Goal: Task Accomplishment & Management: Use online tool/utility

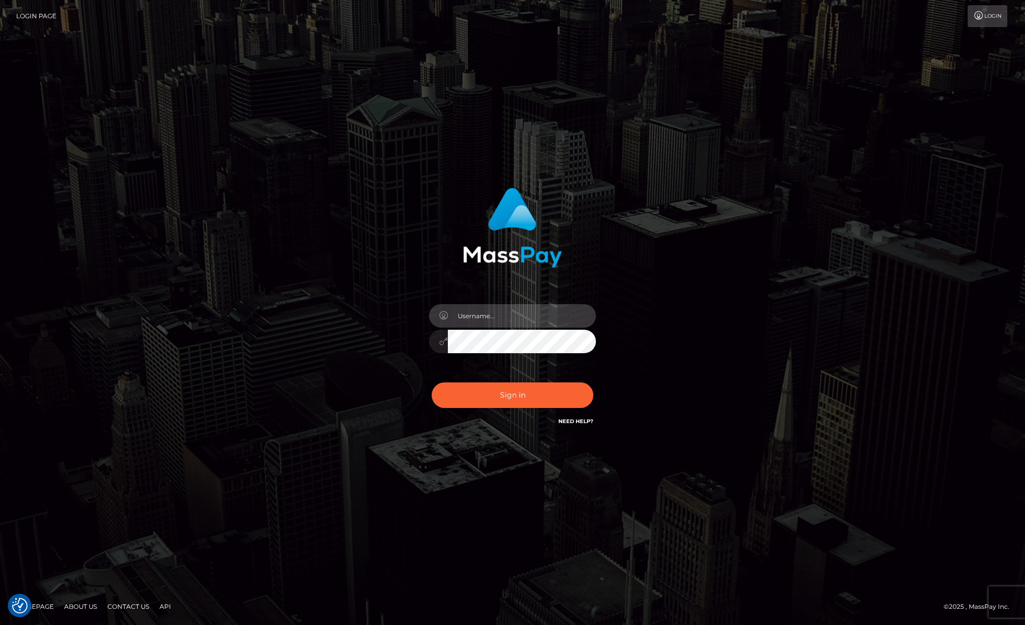
click at [485, 304] on input "text" at bounding box center [522, 315] width 148 height 23
type input "[PERSON_NAME]"
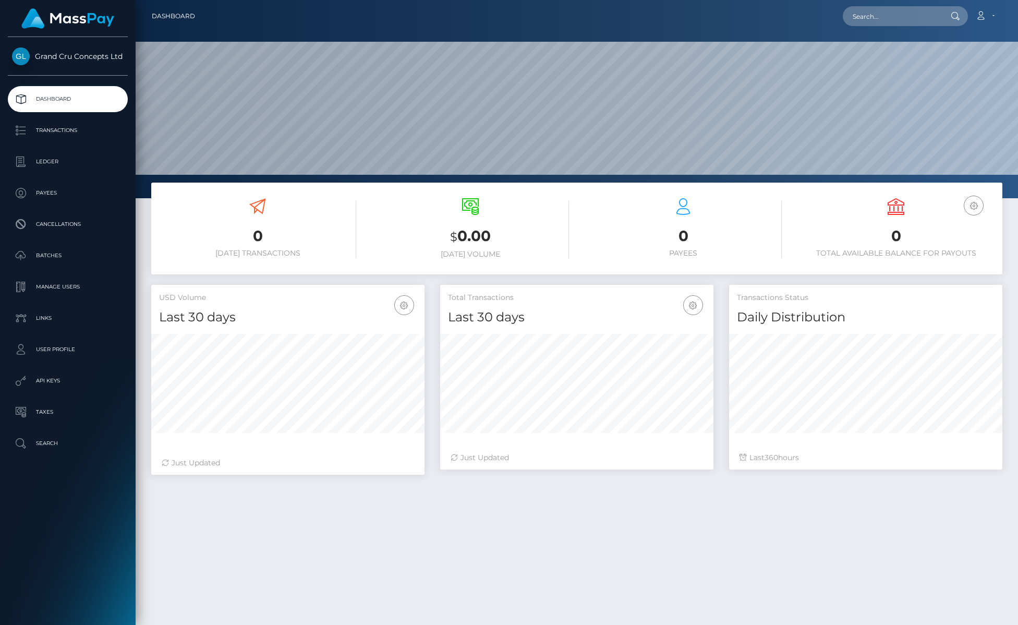
scroll to position [184, 273]
click at [56, 374] on p "API Keys" at bounding box center [68, 381] width 112 height 16
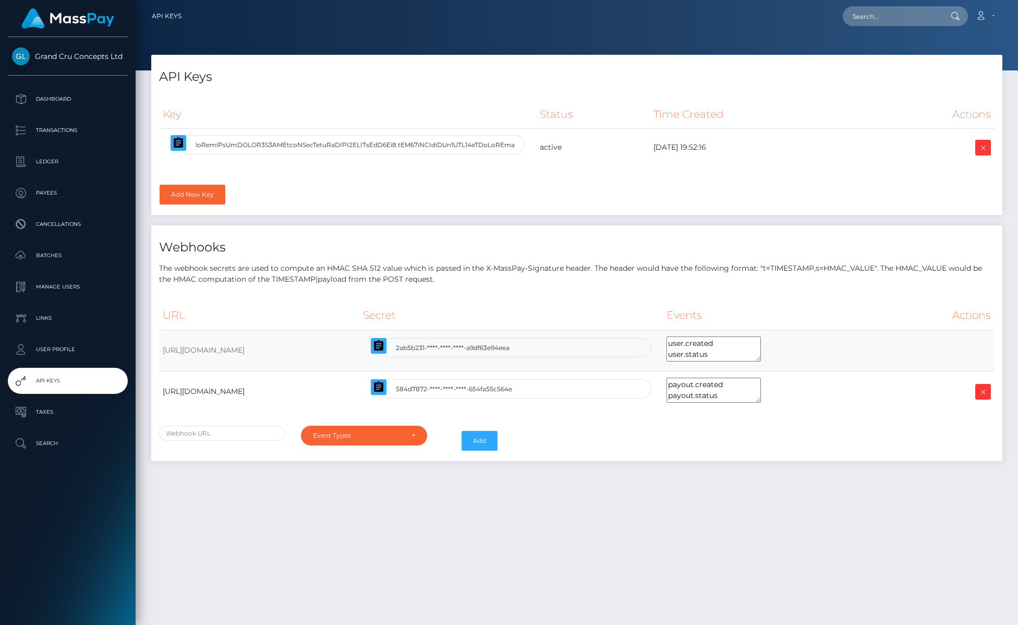
select select
click at [183, 146] on icon "button" at bounding box center [178, 142] width 9 height 10
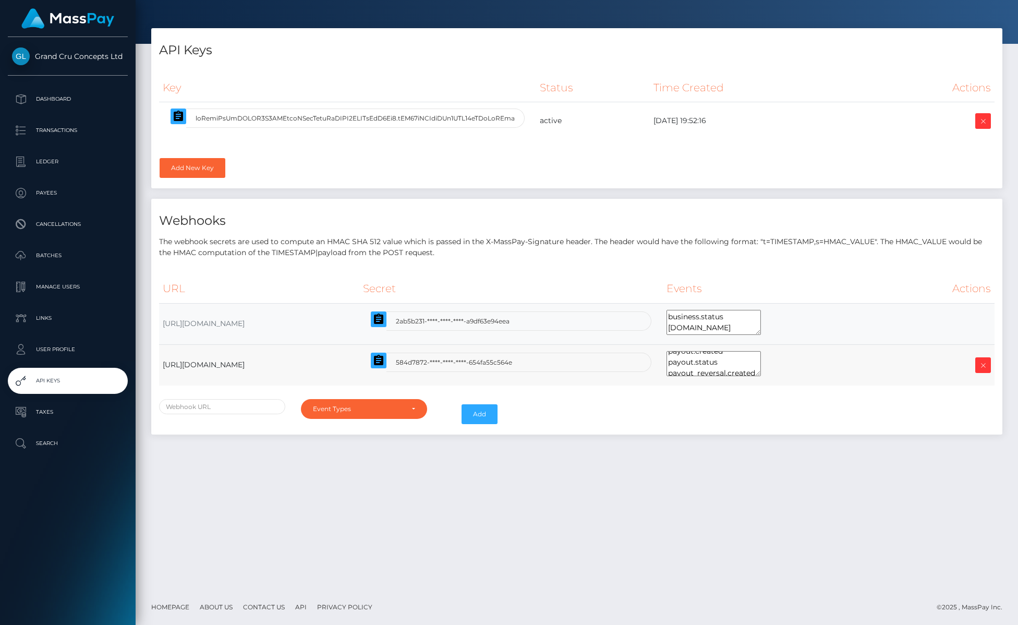
scroll to position [22, 0]
click at [780, 437] on div "API Keys Key Status Time Created Actions" at bounding box center [576, 236] width 867 height 417
click at [383, 360] on icon "button" at bounding box center [378, 360] width 9 height 10
